Goal: Information Seeking & Learning: Check status

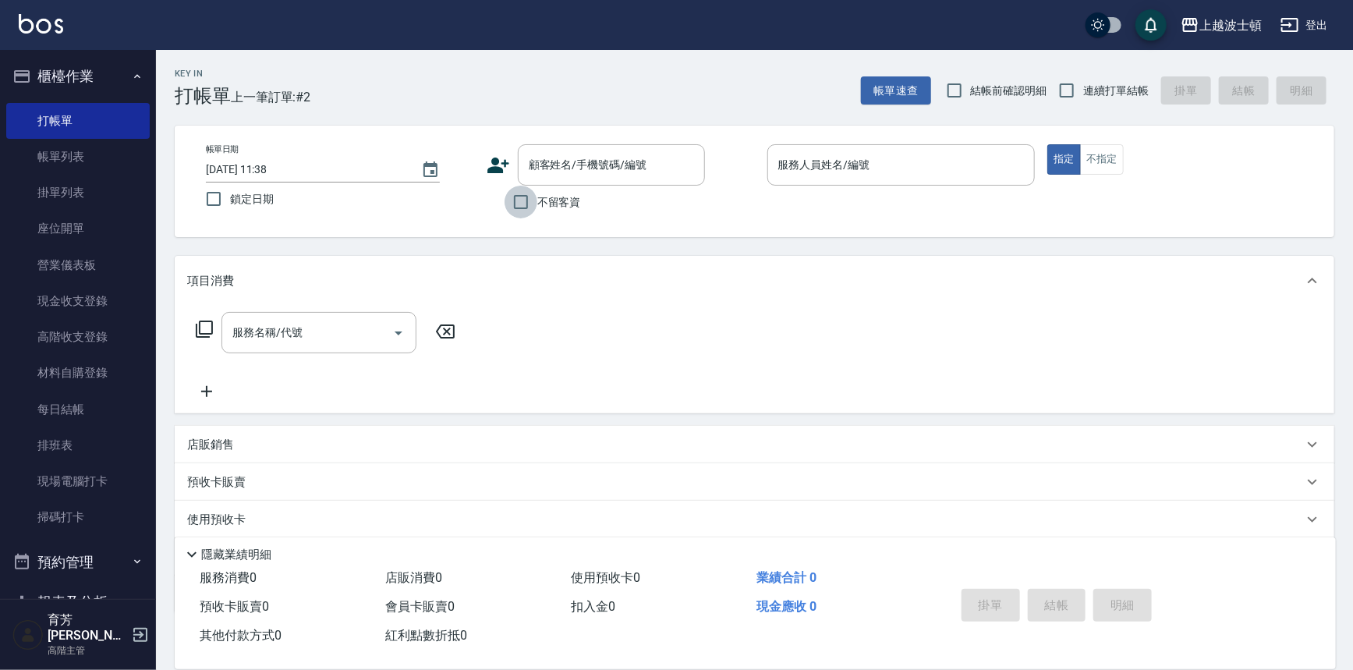
click at [524, 203] on input "不留客資" at bounding box center [520, 202] width 33 height 33
checkbox input "true"
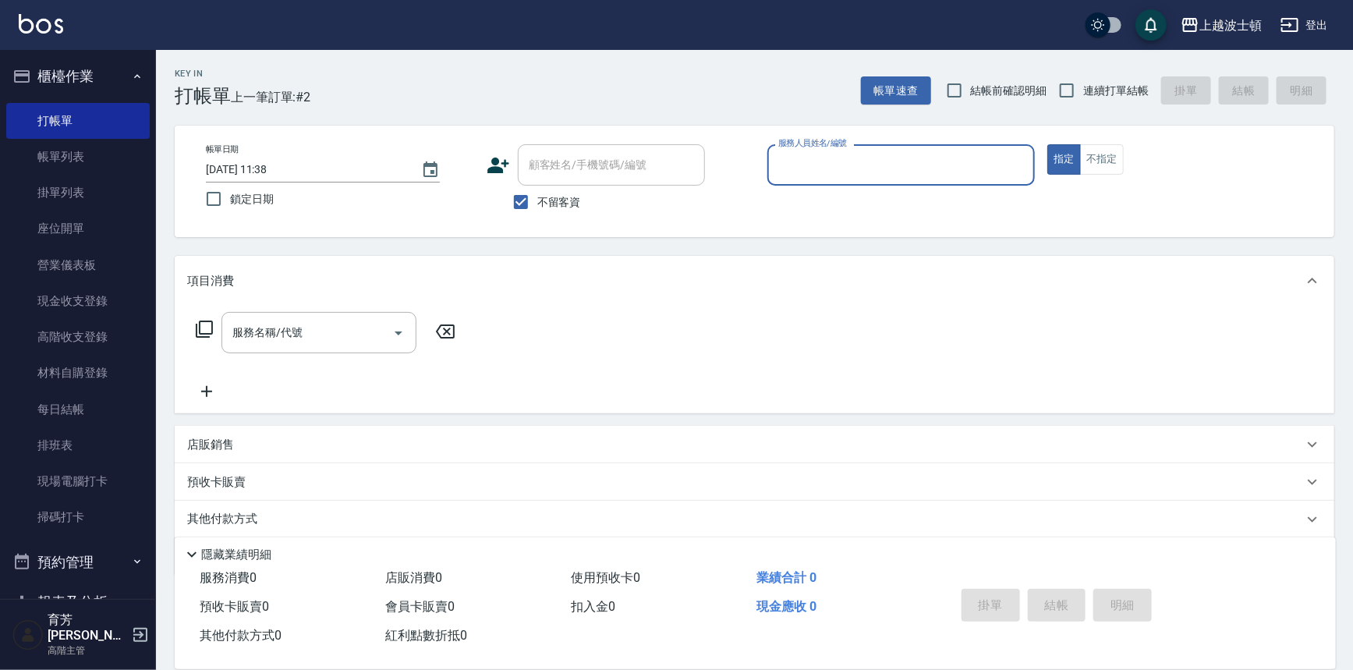
drag, startPoint x: 791, startPoint y: 164, endPoint x: 793, endPoint y: 173, distance: 9.5
click at [793, 170] on input "服務人員姓名/編號" at bounding box center [901, 164] width 254 height 27
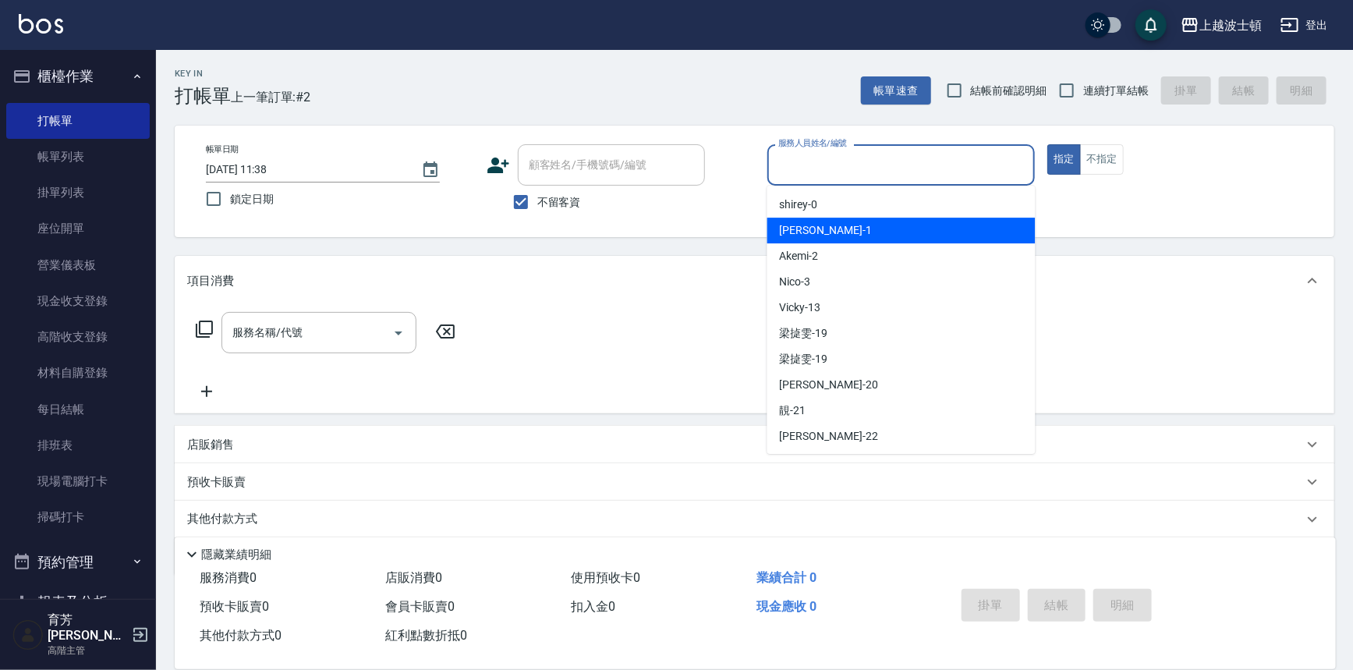
click at [792, 225] on span "[PERSON_NAME] -1" at bounding box center [826, 230] width 92 height 16
type input "[PERSON_NAME]-1"
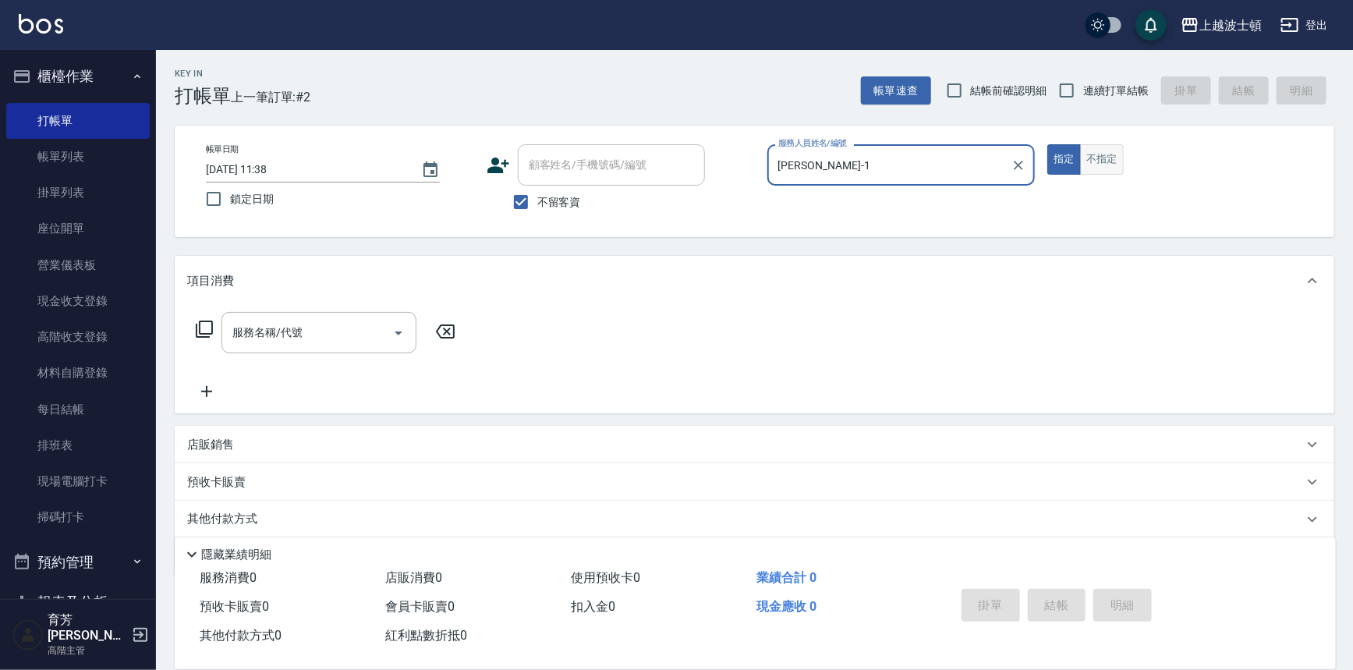
click at [1107, 162] on button "不指定" at bounding box center [1102, 159] width 44 height 30
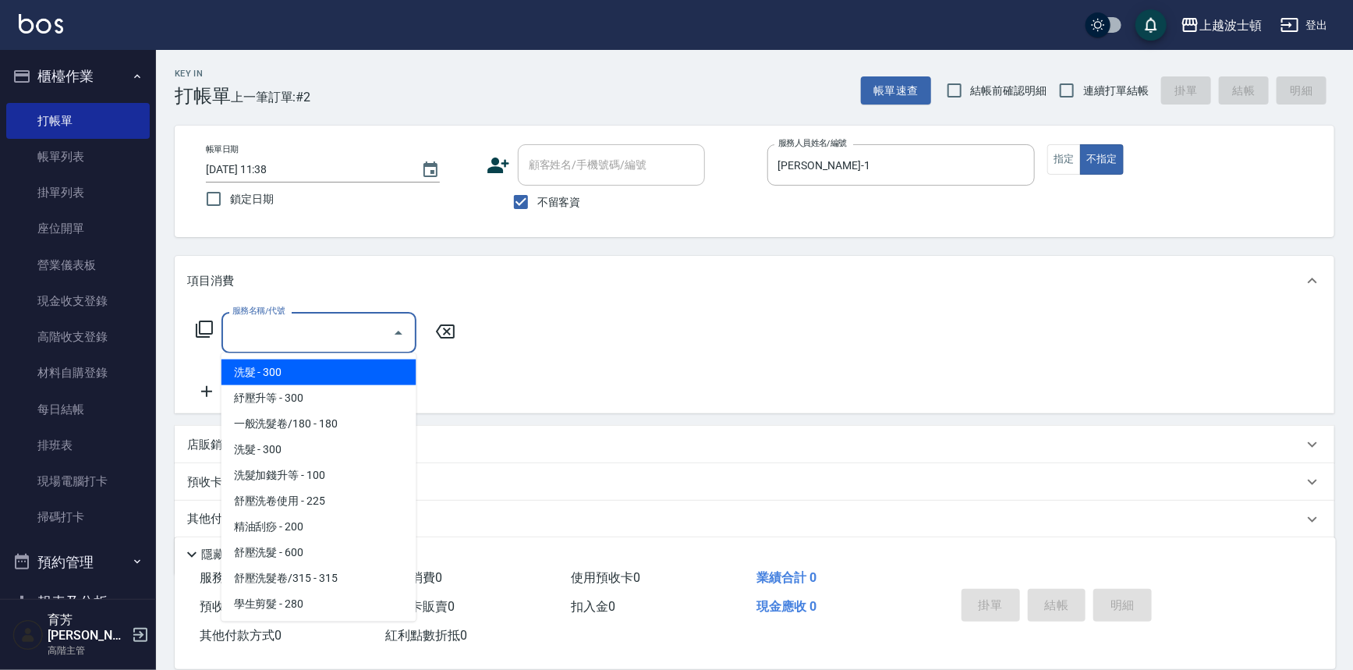
click at [331, 335] on input "服務名稱/代號" at bounding box center [307, 332] width 158 height 27
click at [326, 369] on span "洗髮 - 300" at bounding box center [318, 372] width 195 height 26
type input "洗髮(201)"
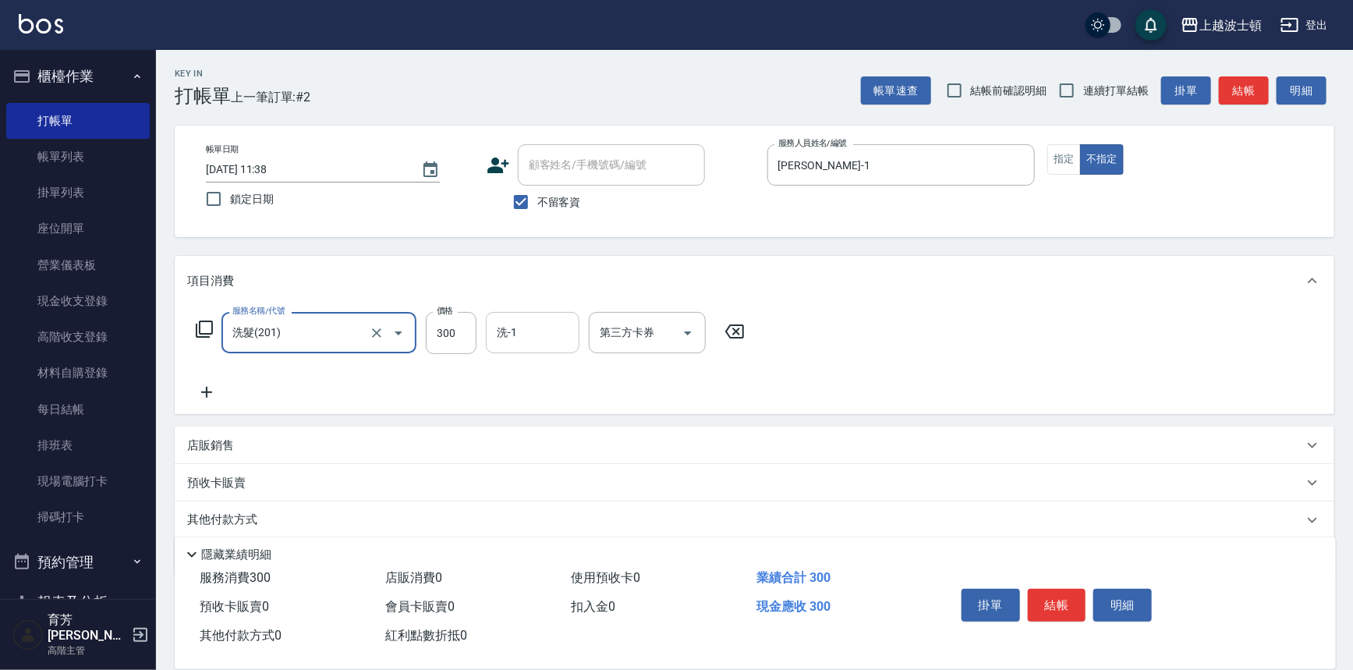
click at [556, 335] on input "洗-1" at bounding box center [533, 332] width 80 height 27
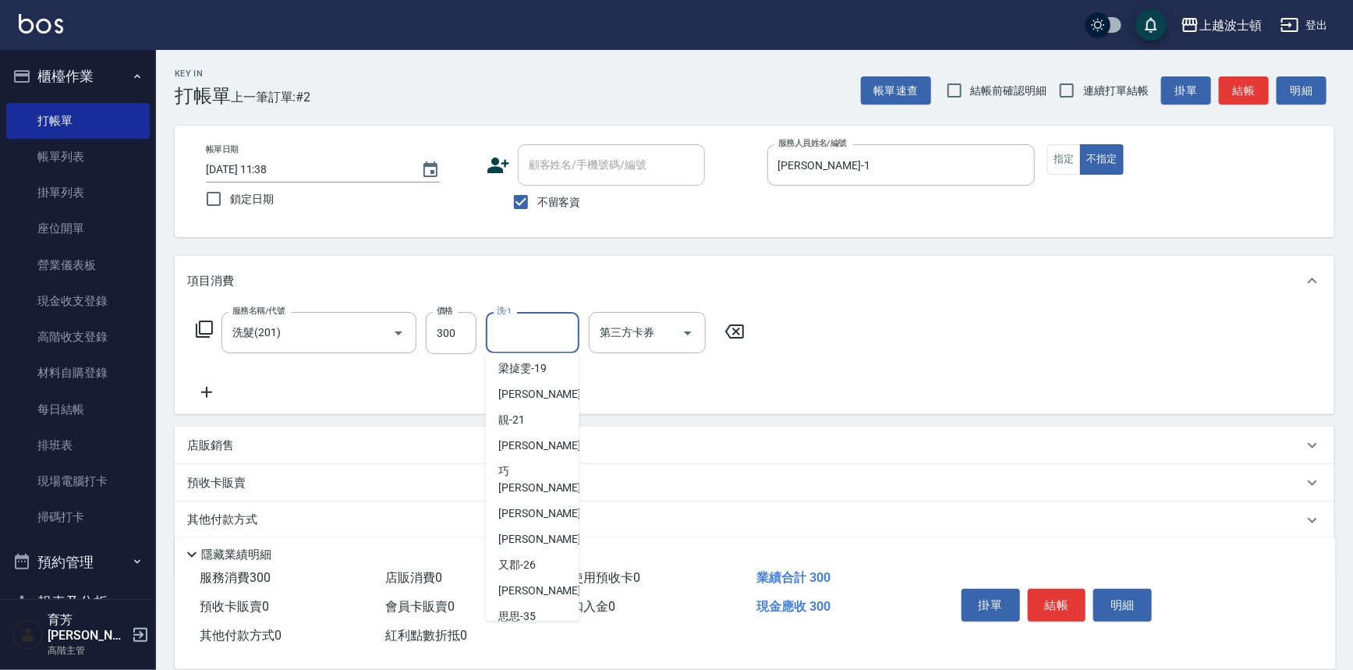
scroll to position [161, 0]
drag, startPoint x: 550, startPoint y: 545, endPoint x: 561, endPoint y: 537, distance: 13.4
click at [550, 549] on div "又郡 -26" at bounding box center [533, 562] width 94 height 26
type input "又郡-26"
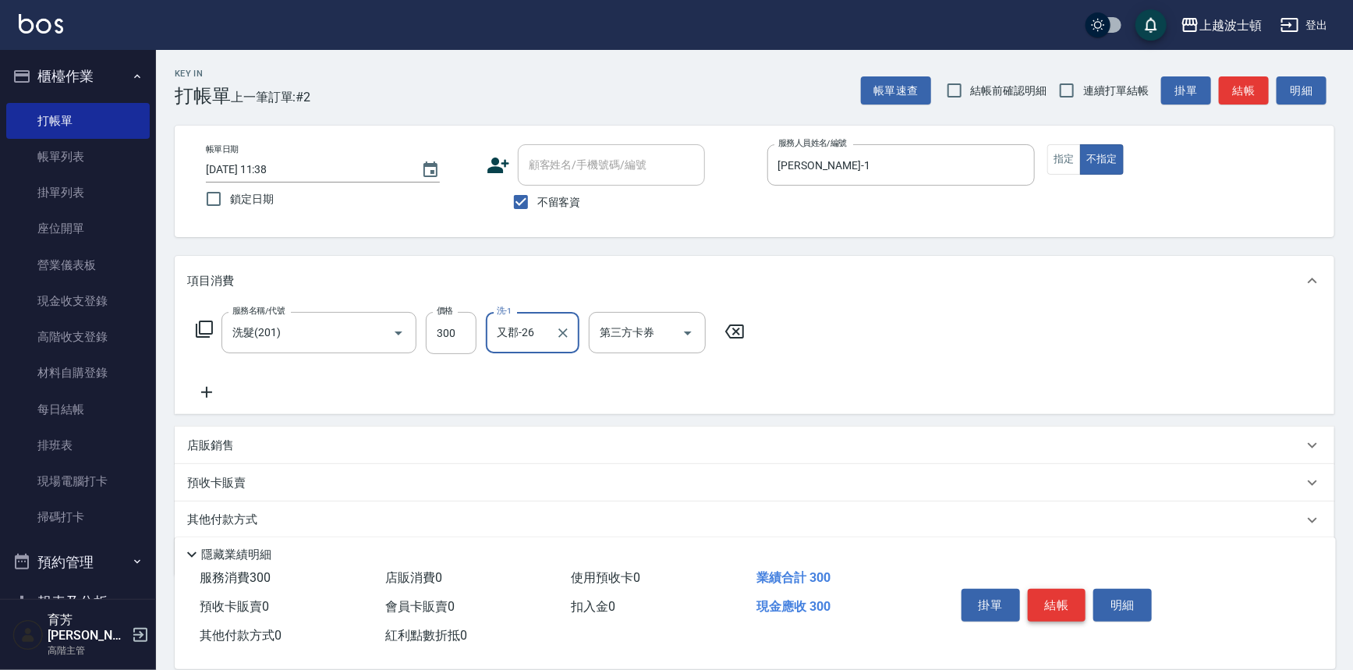
click at [1050, 601] on button "結帳" at bounding box center [1057, 605] width 58 height 33
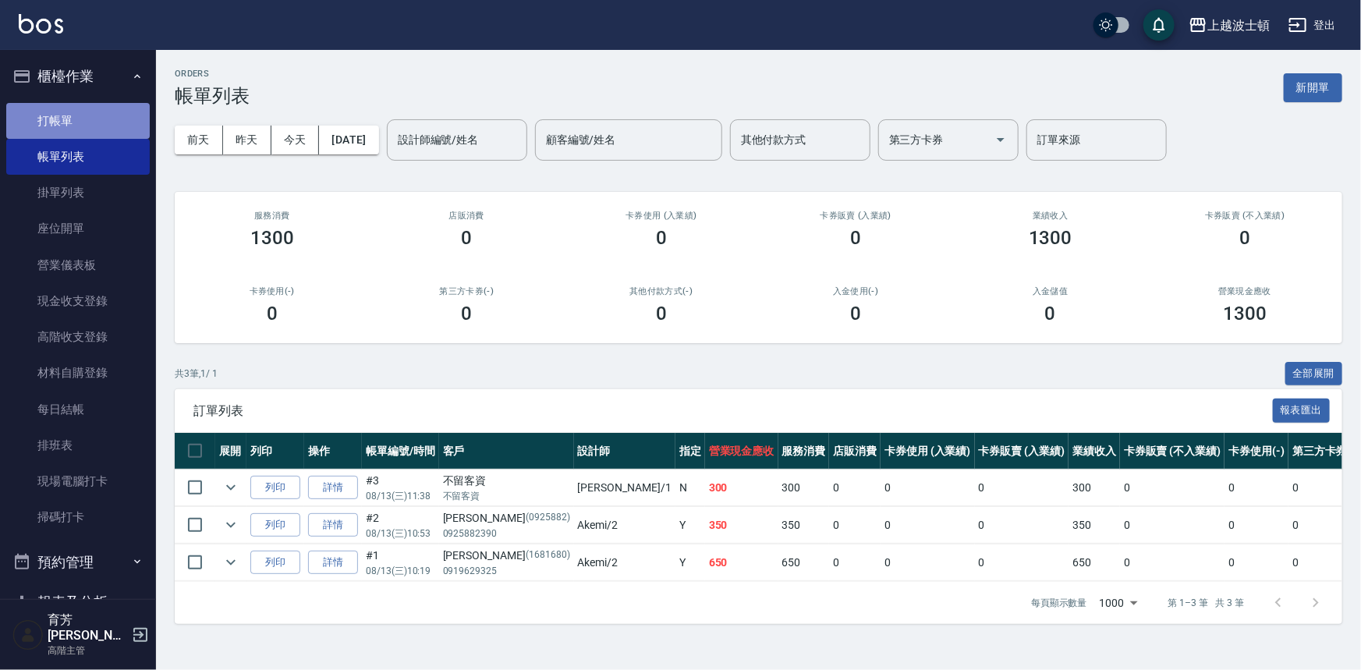
click at [97, 115] on link "打帳單" at bounding box center [77, 121] width 143 height 36
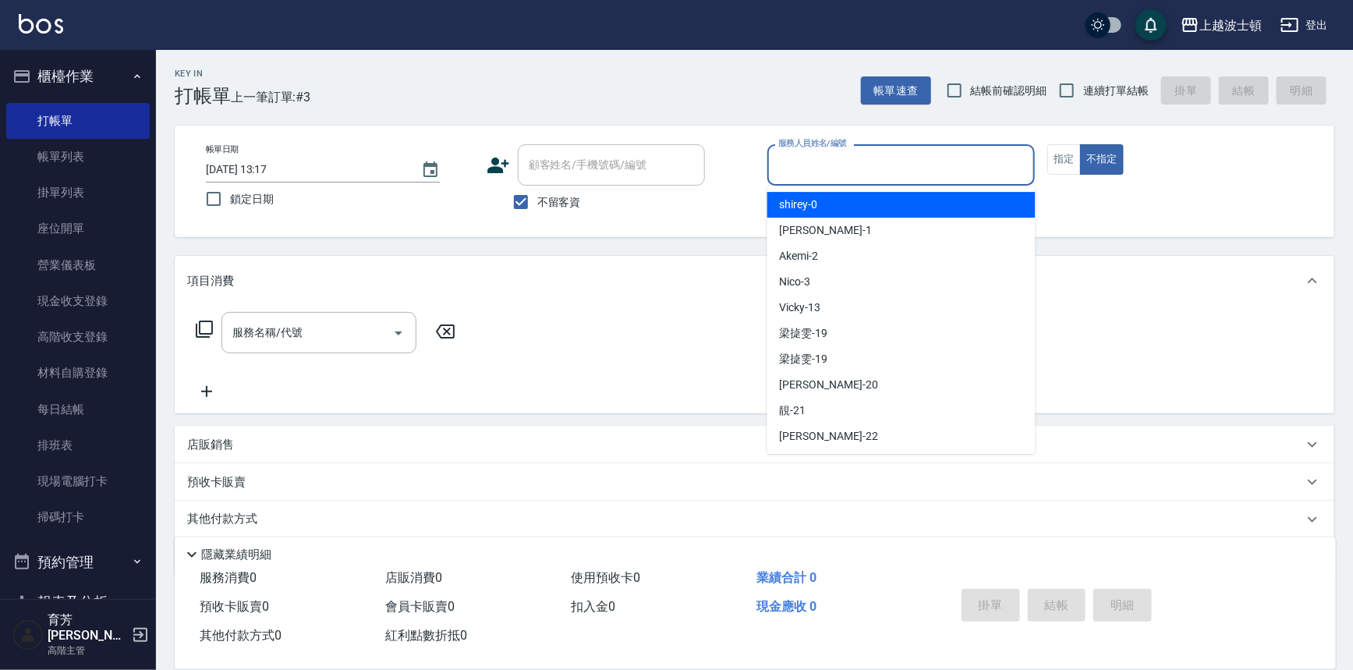
click at [834, 162] on input "服務人員姓名/編號" at bounding box center [901, 164] width 254 height 27
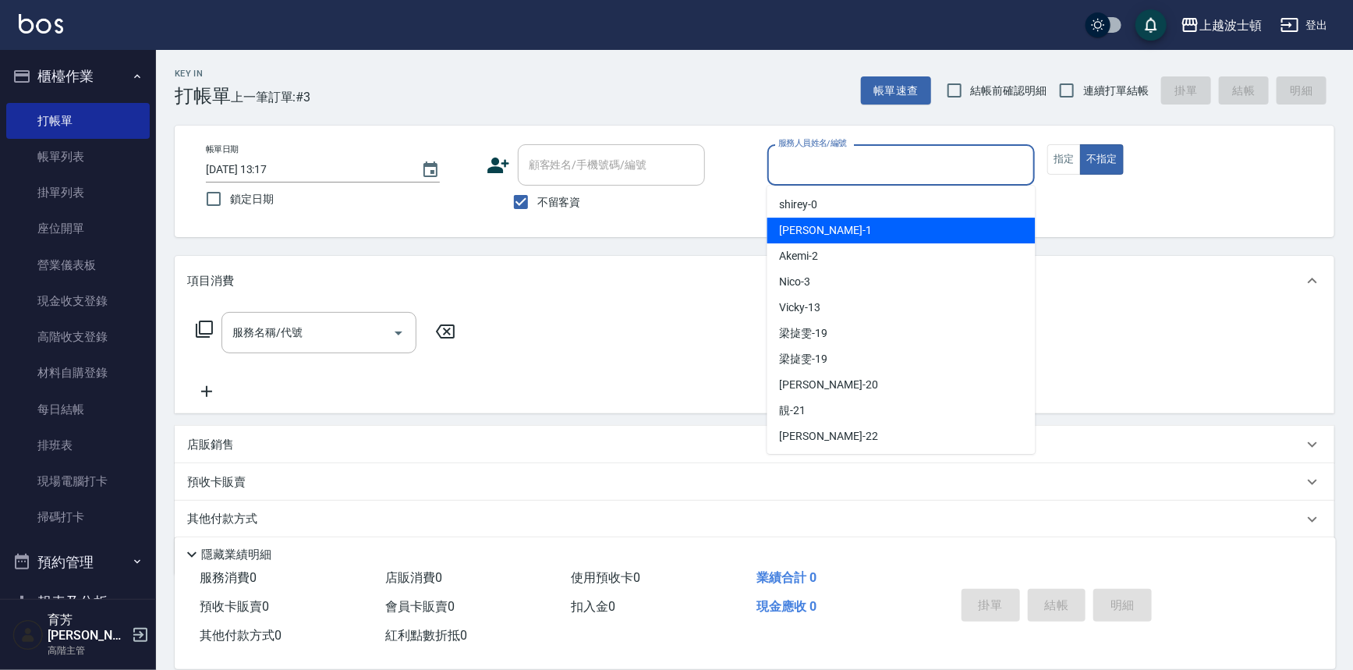
click at [825, 228] on div "[PERSON_NAME] -1" at bounding box center [901, 231] width 268 height 26
type input "[PERSON_NAME]-1"
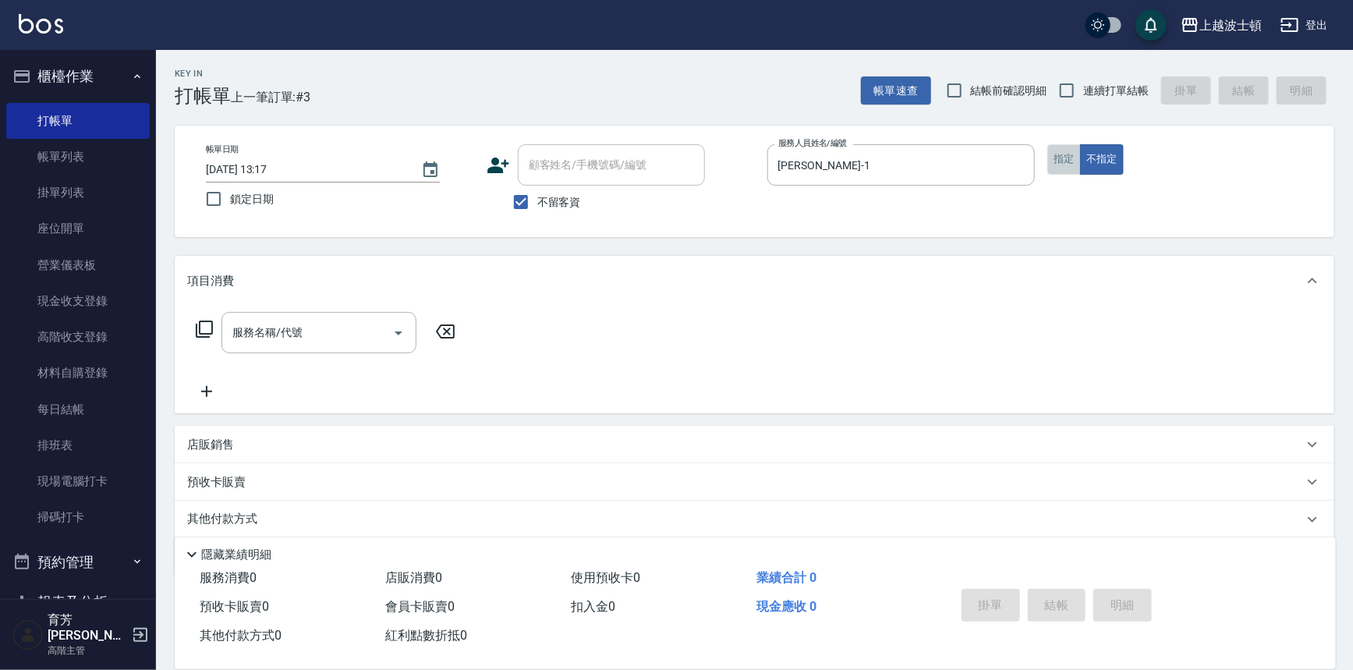
drag, startPoint x: 1068, startPoint y: 156, endPoint x: 967, endPoint y: 204, distance: 112.0
click at [1067, 156] on button "指定" at bounding box center [1064, 159] width 34 height 30
click at [349, 327] on input "服務名稱/代號" at bounding box center [307, 332] width 158 height 27
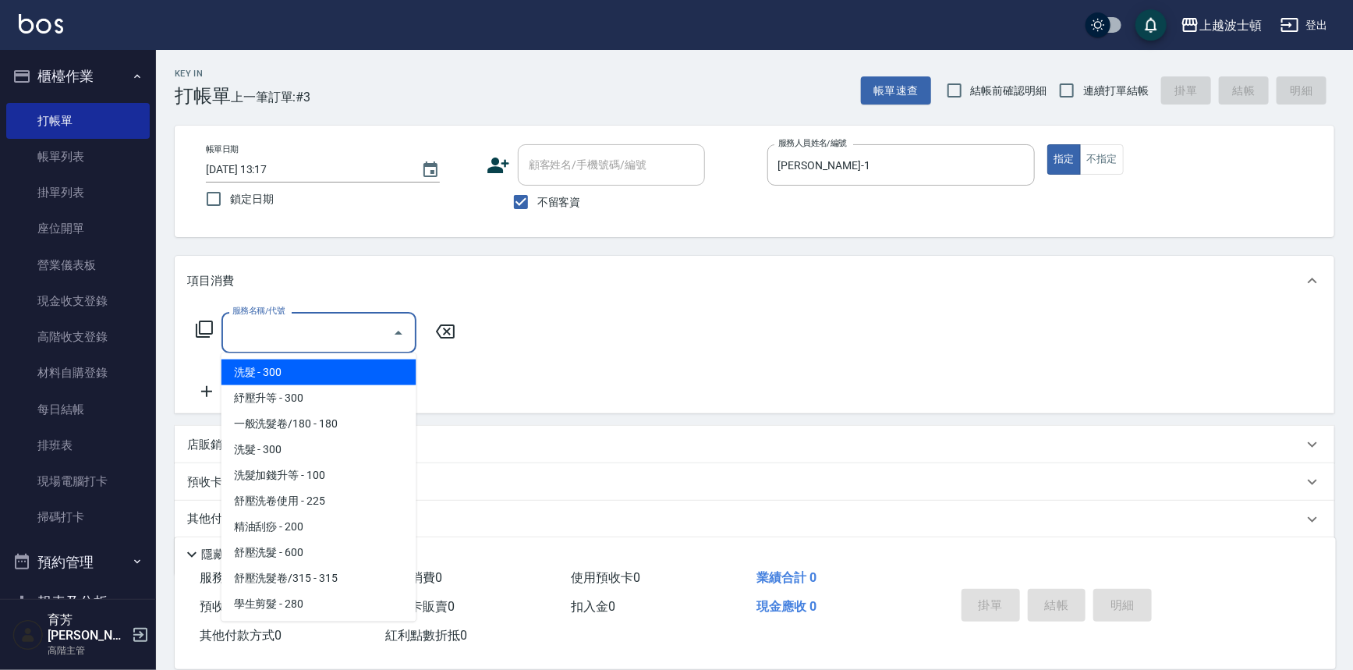
click at [342, 370] on span "洗髮 - 300" at bounding box center [318, 372] width 195 height 26
type input "洗髮(201)"
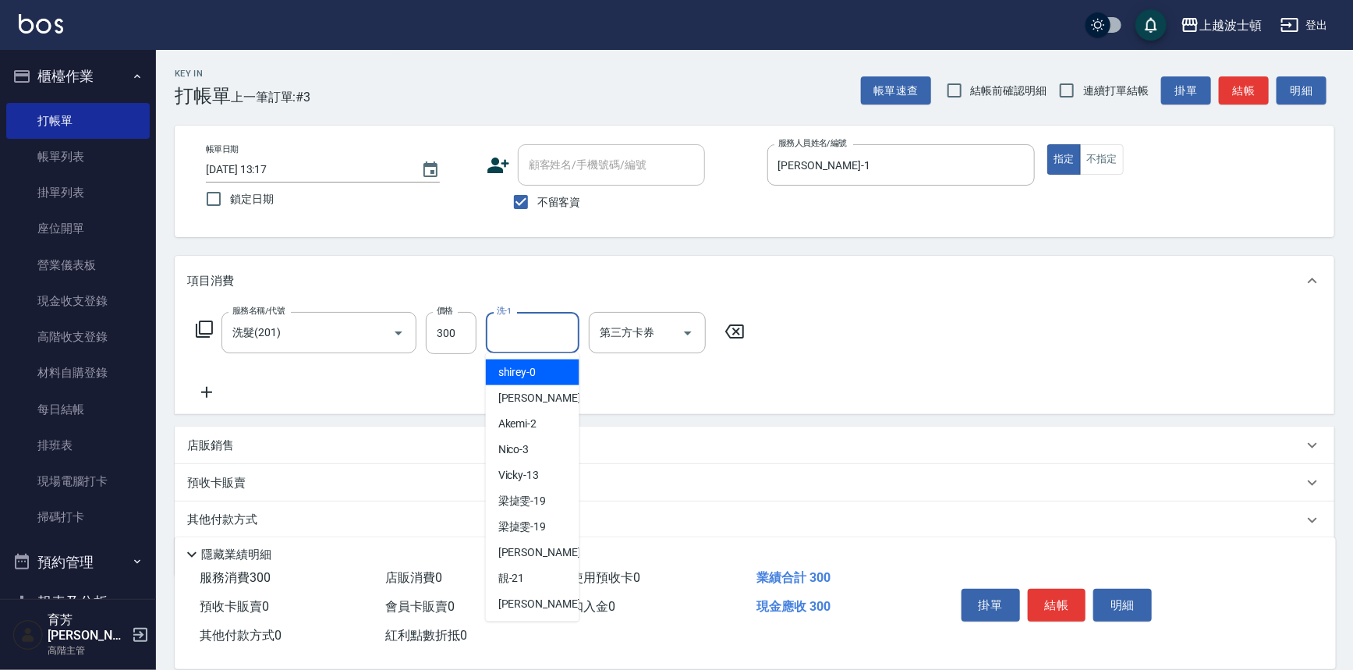
click at [526, 321] on input "洗-1" at bounding box center [533, 332] width 80 height 27
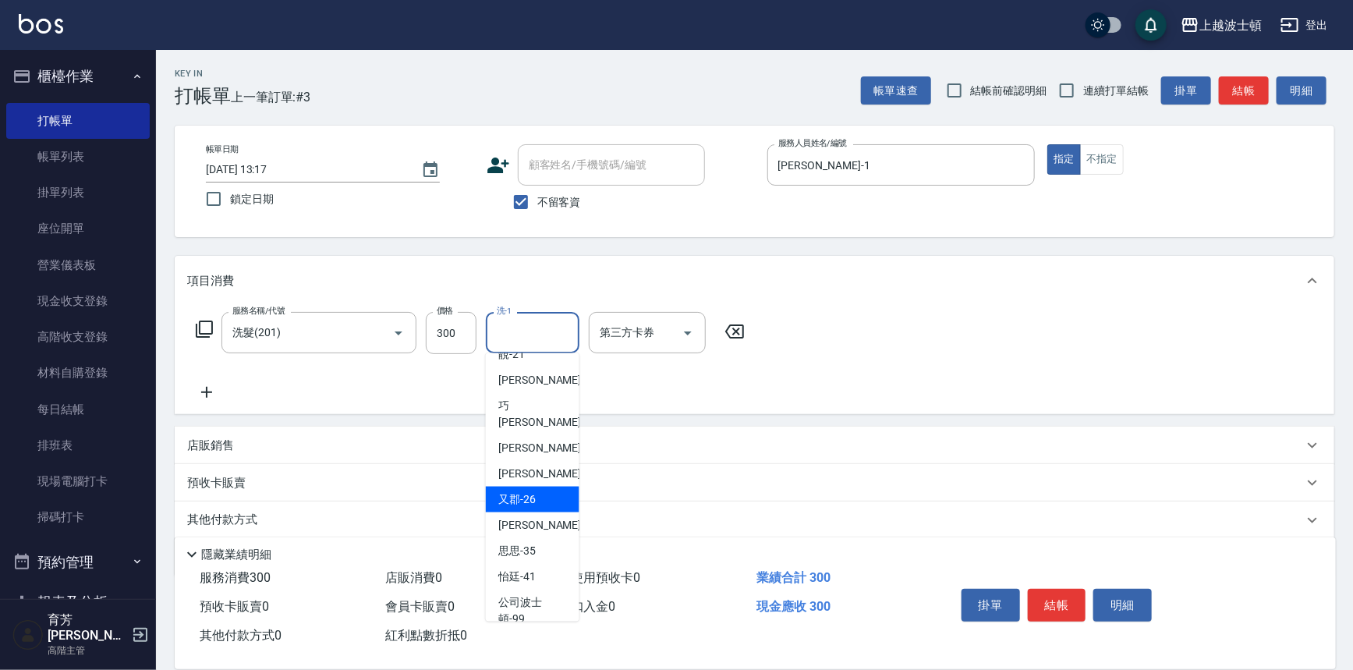
click at [524, 491] on span "又郡 -26" at bounding box center [516, 499] width 37 height 16
type input "又郡-26"
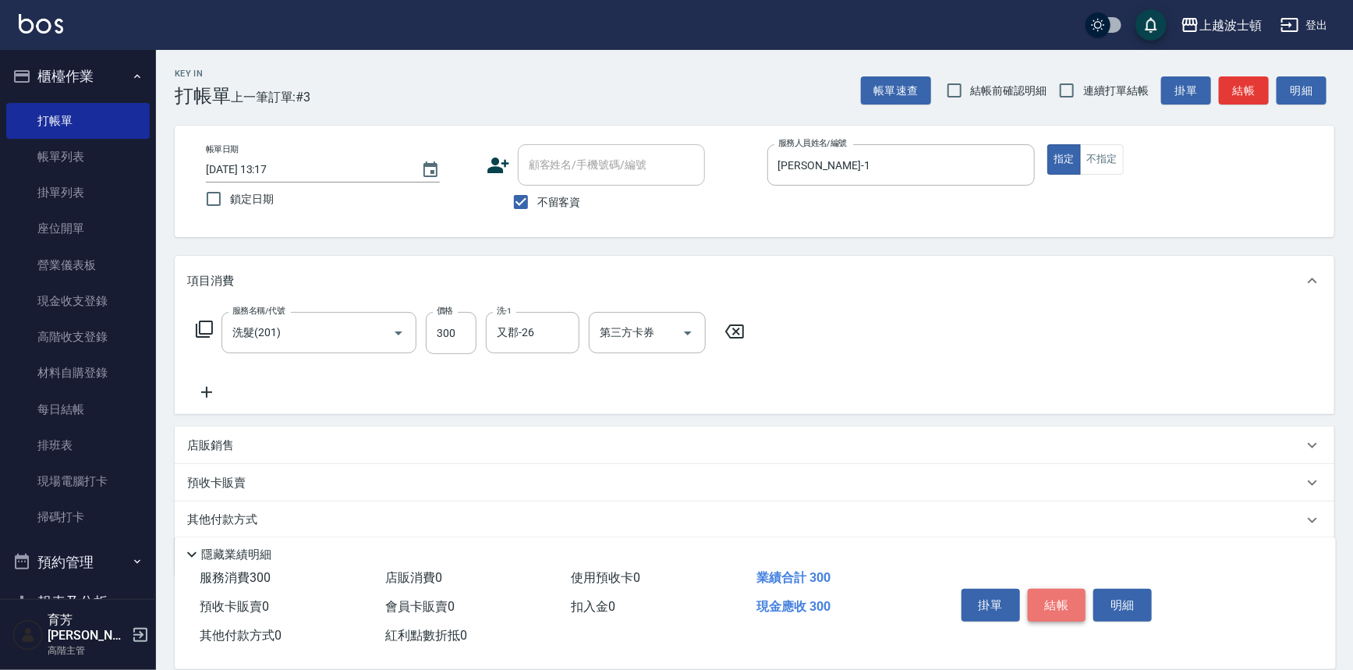
click at [1074, 601] on button "結帳" at bounding box center [1057, 605] width 58 height 33
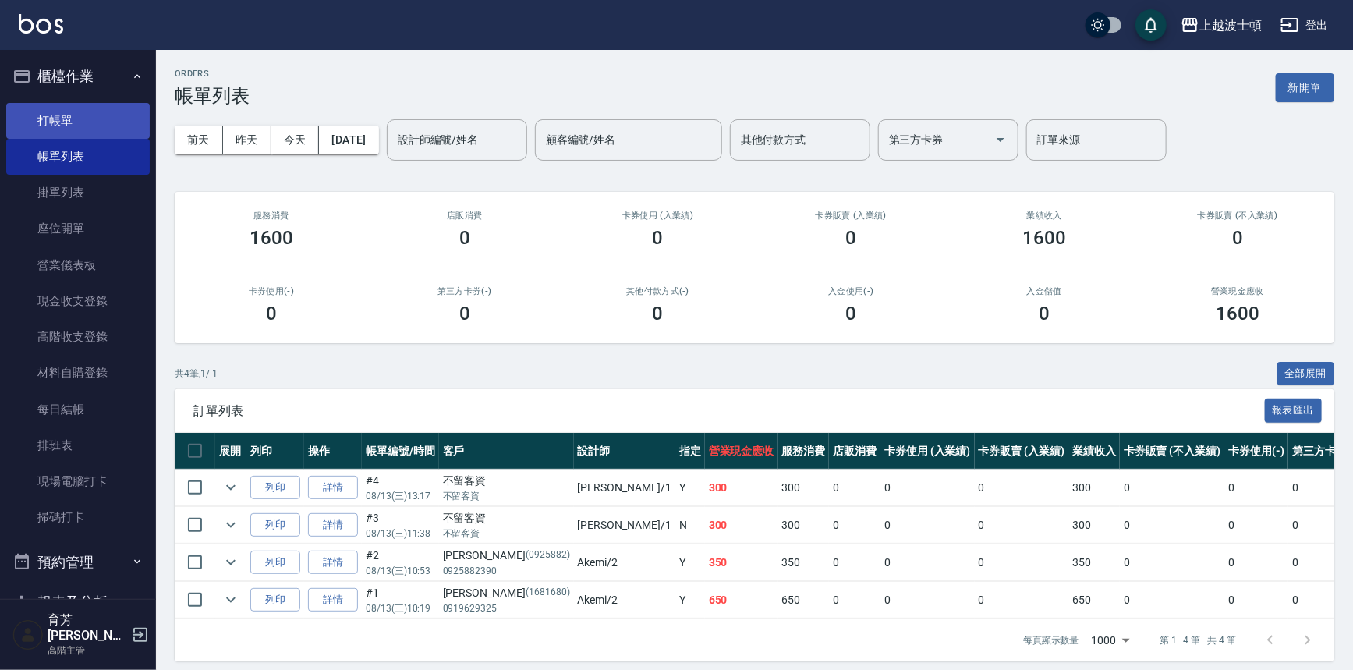
click at [101, 117] on link "打帳單" at bounding box center [77, 121] width 143 height 36
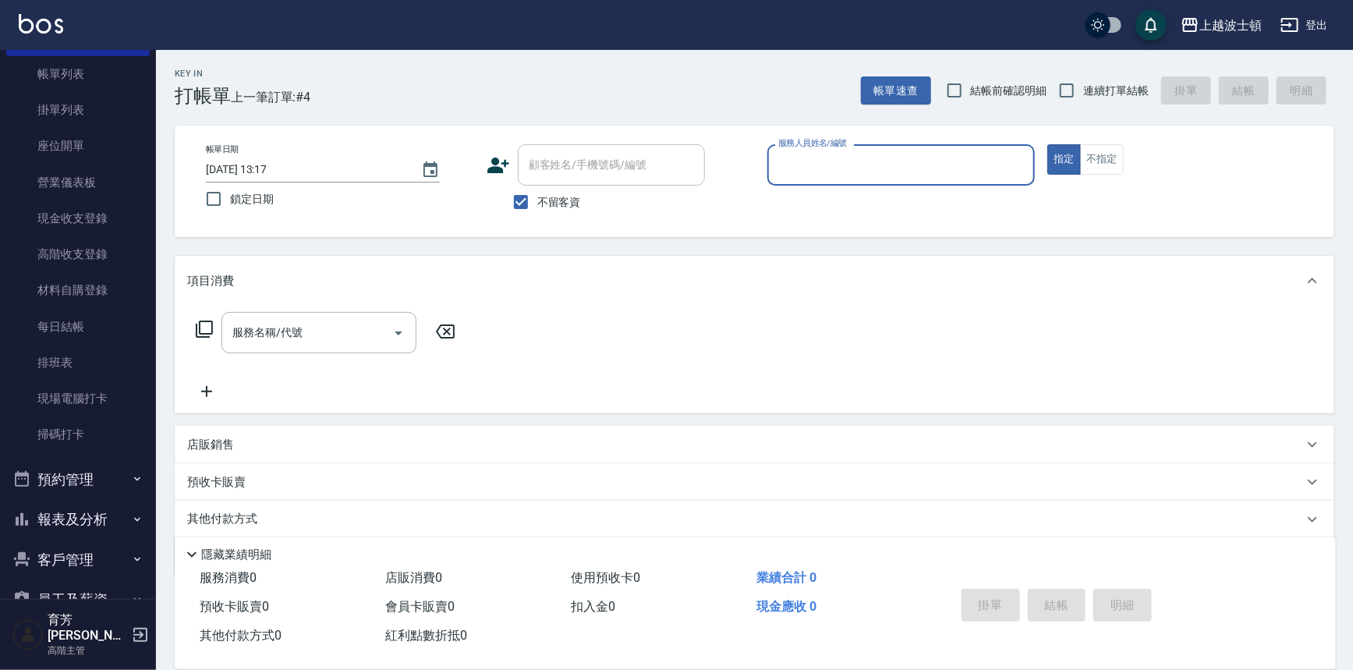
scroll to position [96, 0]
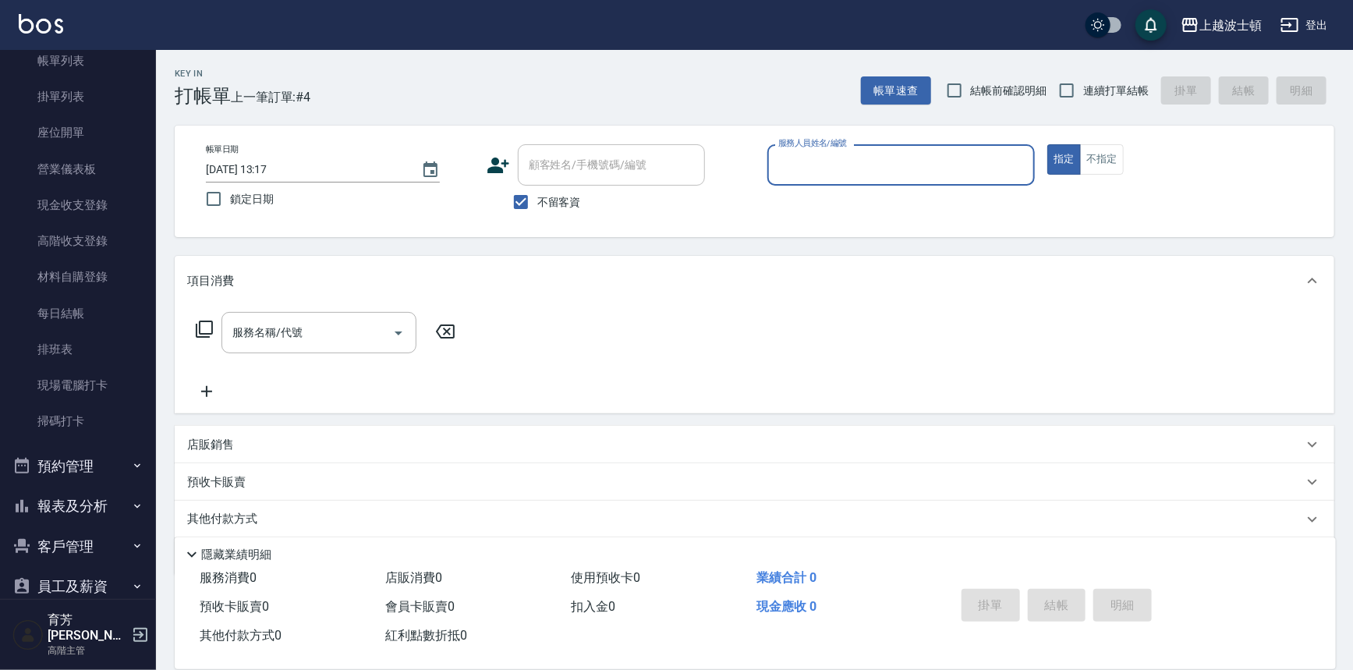
click at [90, 530] on button "客戶管理" at bounding box center [77, 546] width 143 height 41
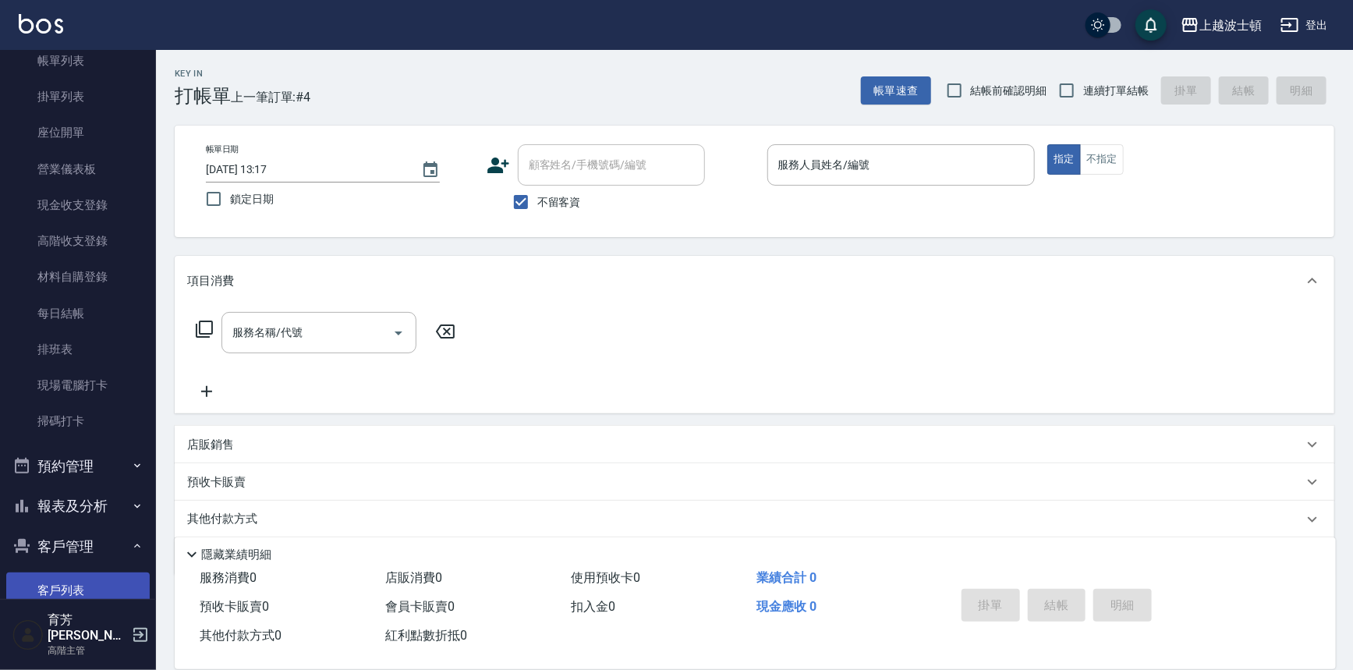
click at [103, 578] on link "客戶列表" at bounding box center [77, 590] width 143 height 36
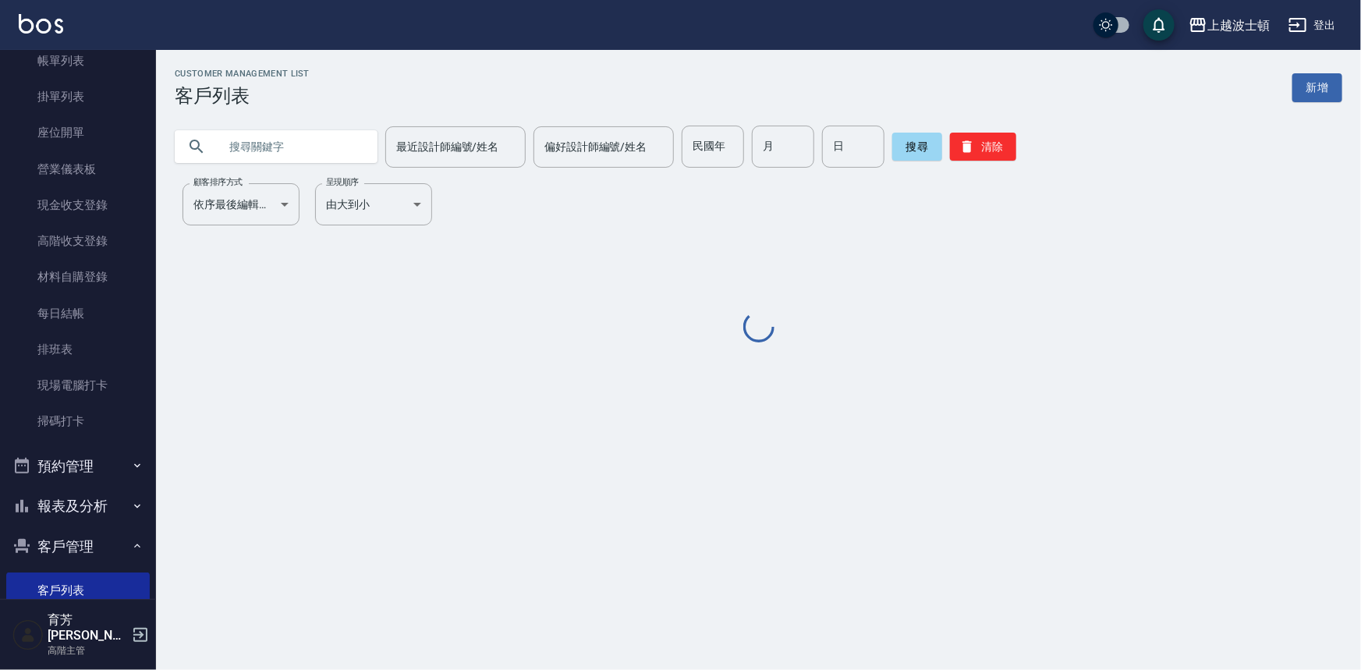
click at [320, 140] on input "text" at bounding box center [291, 147] width 147 height 42
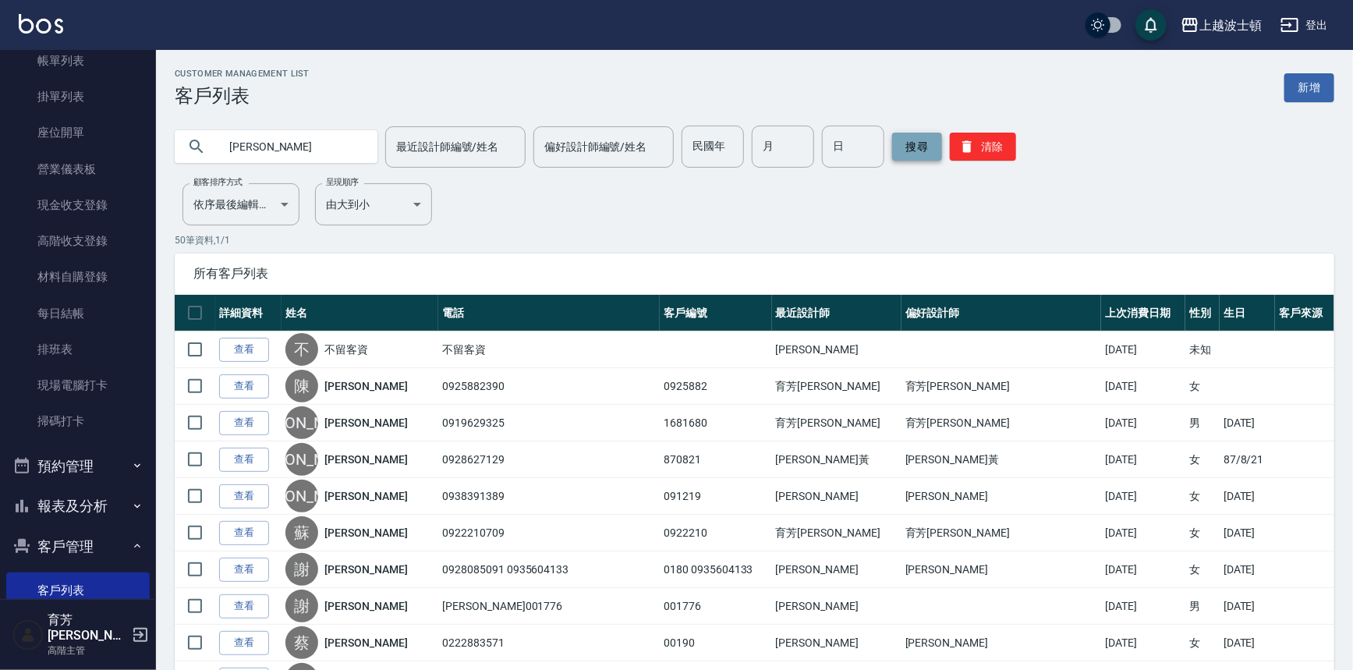
type input "[PERSON_NAME]"
click at [894, 142] on button "搜尋" at bounding box center [917, 147] width 50 height 28
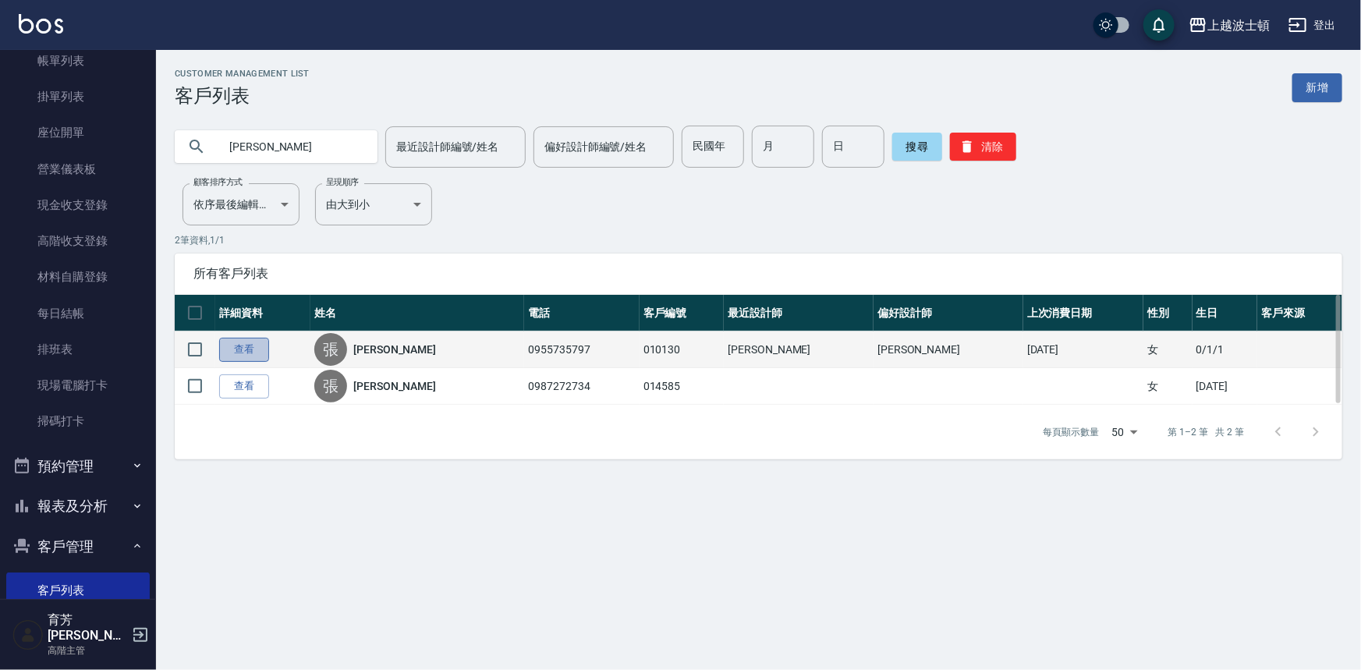
click at [233, 348] on link "查看" at bounding box center [244, 350] width 50 height 24
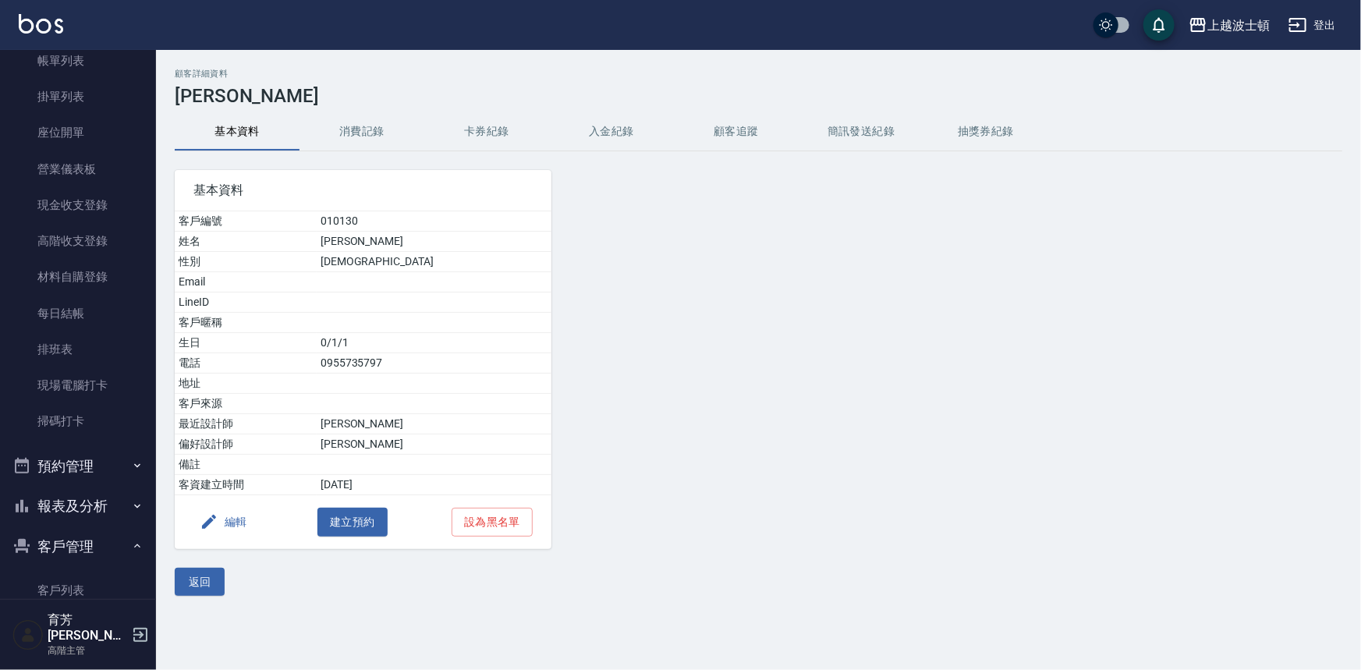
click at [378, 129] on button "消費記錄" at bounding box center [361, 131] width 125 height 37
